Goal: Information Seeking & Learning: Learn about a topic

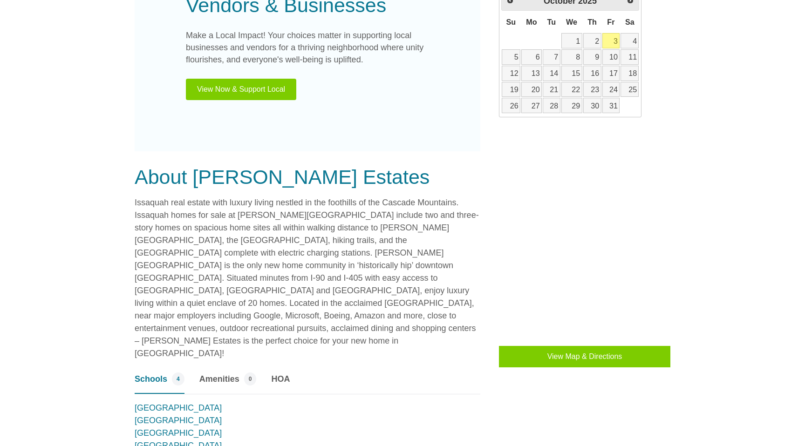
scroll to position [556, 0]
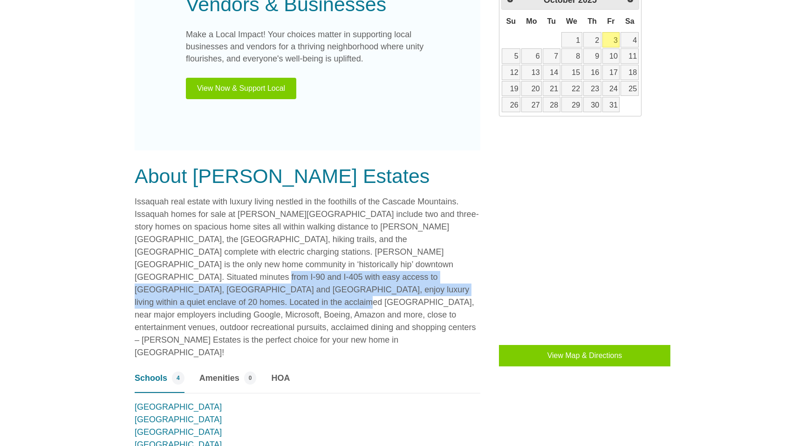
drag, startPoint x: 315, startPoint y: 260, endPoint x: 319, endPoint y: 292, distance: 32.4
click at [319, 292] on p "Issaquah real estate with luxury living nestled in the foothills of the Cascade…" at bounding box center [308, 277] width 346 height 163
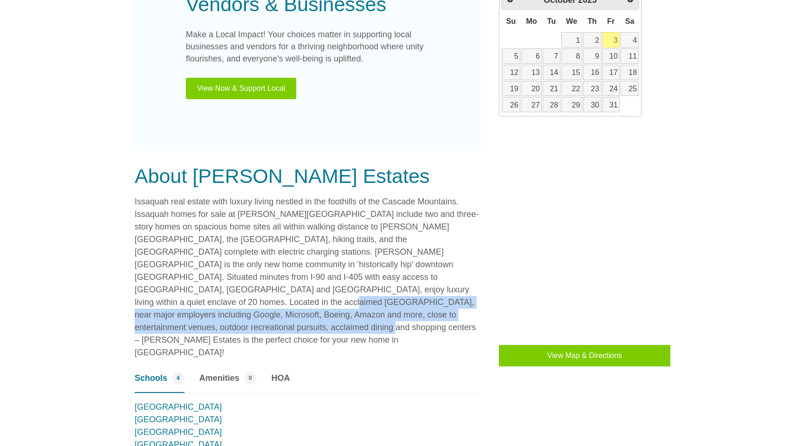
drag, startPoint x: 311, startPoint y: 290, endPoint x: 313, endPoint y: 316, distance: 26.2
click at [313, 316] on p "Issaquah real estate with luxury living nestled in the foothills of the Cascade…" at bounding box center [308, 277] width 346 height 163
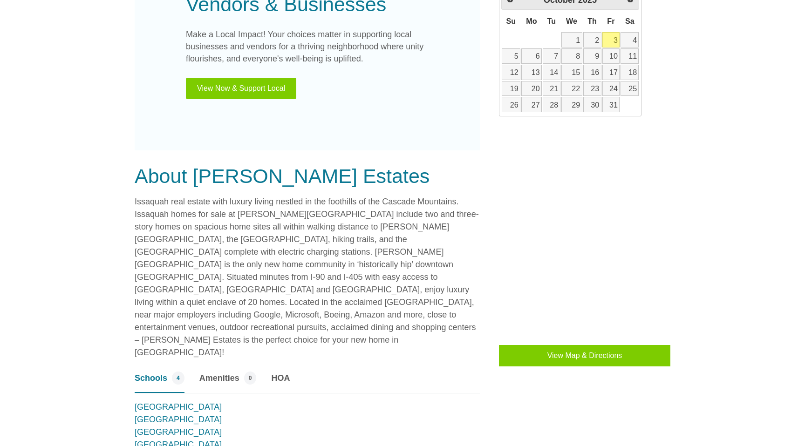
click at [313, 316] on p "Issaquah real estate with luxury living nestled in the foothills of the Cascade…" at bounding box center [308, 277] width 346 height 163
click at [280, 372] on span "HOA" at bounding box center [280, 378] width 19 height 13
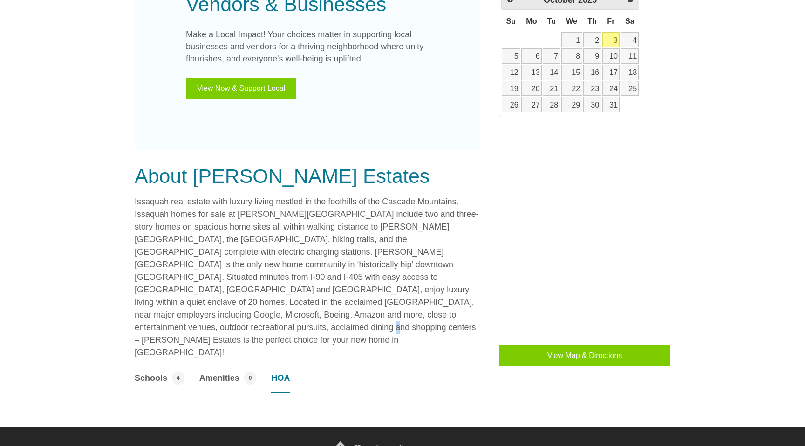
scroll to position [589, 0]
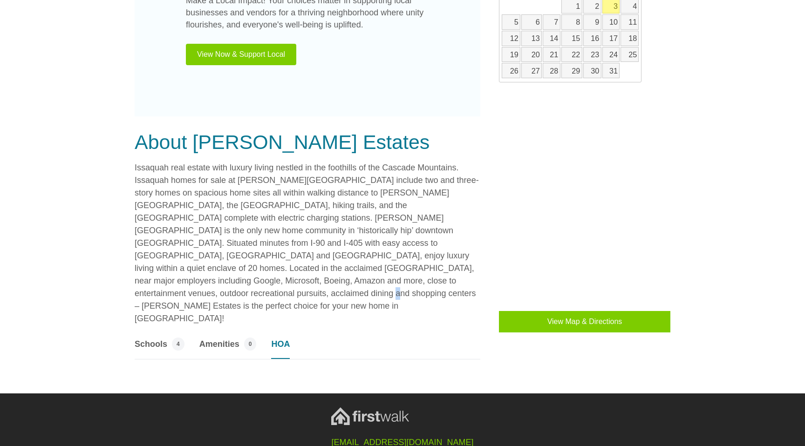
click at [224, 338] on span "Amenities" at bounding box center [219, 344] width 40 height 13
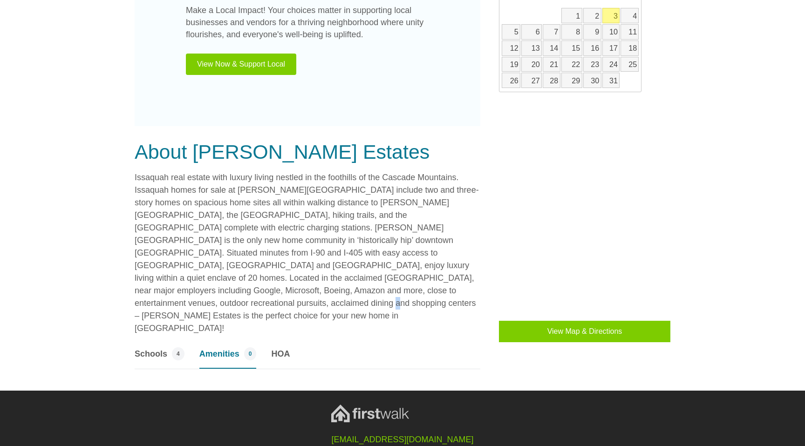
click at [148, 348] on span "Schools" at bounding box center [151, 354] width 33 height 13
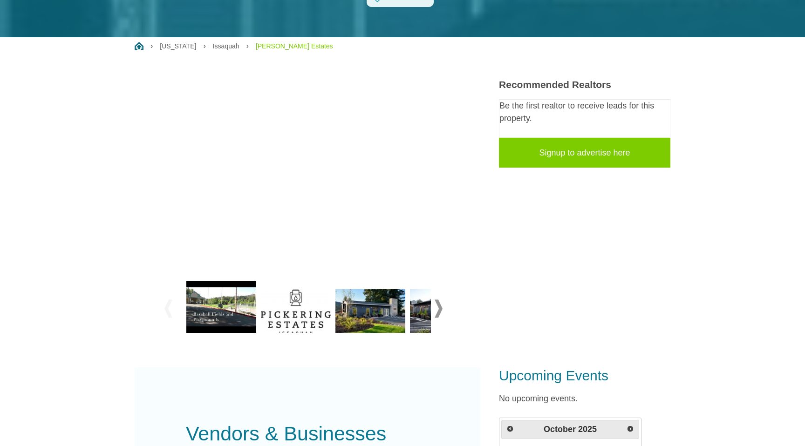
scroll to position [0, 0]
